Goal: Check status: Check status

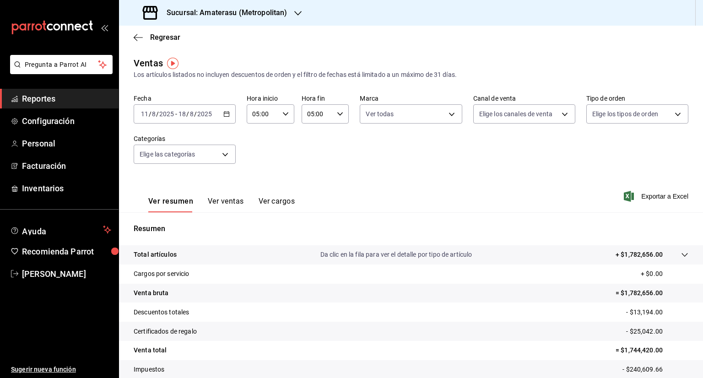
click at [226, 114] on icon "button" at bounding box center [227, 114] width 6 height 6
click at [430, 158] on div "Fecha 2025-08-11 11 / 8 / 2025 - 2025-08-18 18 / 8 / 2025 Hora inicio 05:00 Hor…" at bounding box center [411, 134] width 555 height 81
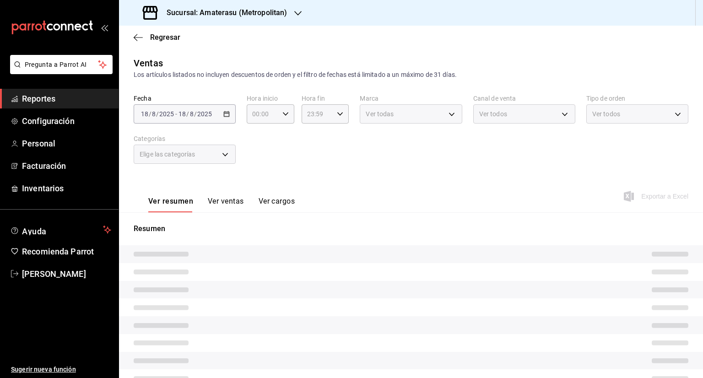
type input "05:00"
type input "e4cd7fcb-d45b-43ae-a99f-ad4ccfcd9032,f3afaab8-8c3d-4e49-a299-af9bdf6027b2"
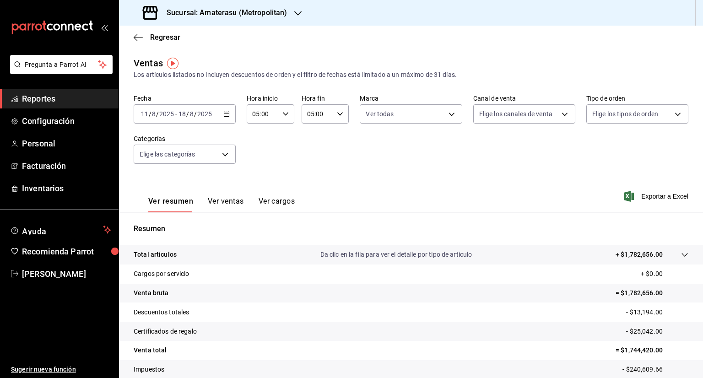
click at [226, 114] on icon "button" at bounding box center [227, 114] width 6 height 6
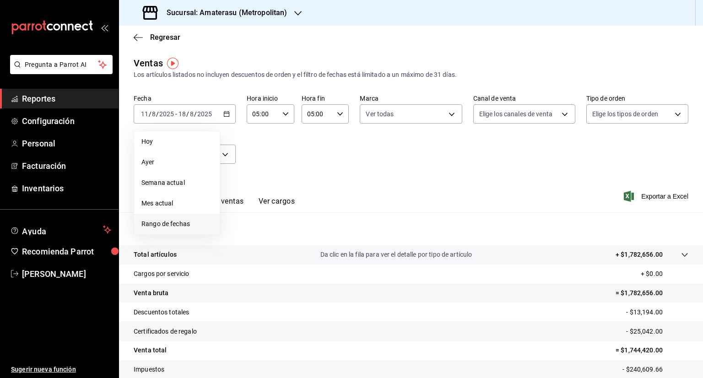
click at [158, 224] on span "Rango de fechas" at bounding box center [177, 224] width 71 height 10
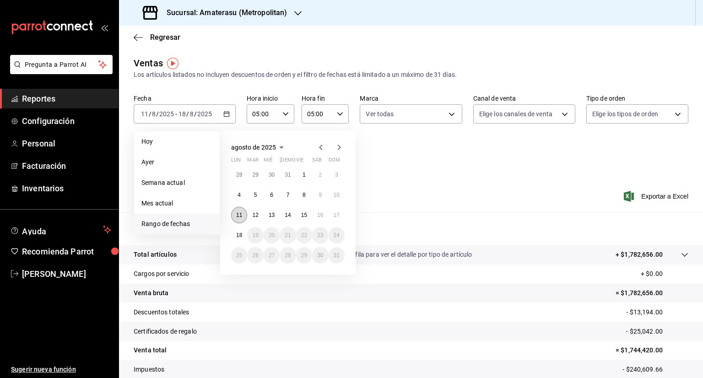
click at [241, 213] on abbr "11" at bounding box center [239, 215] width 6 height 6
click at [240, 231] on button "18" at bounding box center [239, 235] width 16 height 16
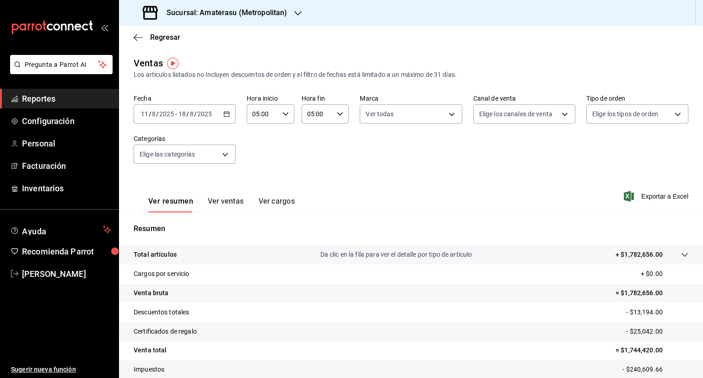
click at [283, 115] on icon "button" at bounding box center [286, 114] width 6 height 6
click at [256, 137] on span "05" at bounding box center [257, 135] width 9 height 7
click at [337, 114] on div at bounding box center [351, 189] width 703 height 378
click at [338, 114] on \(Stroke\) "button" at bounding box center [340, 113] width 5 height 3
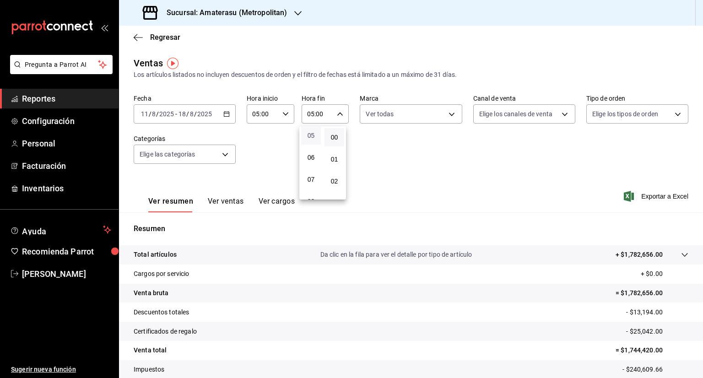
click at [313, 134] on span "05" at bounding box center [311, 135] width 9 height 7
click at [447, 113] on div at bounding box center [351, 189] width 703 height 378
click at [447, 113] on body "Pregunta a Parrot AI Reportes Configuración Personal Facturación Inventarios Ay…" at bounding box center [351, 189] width 703 height 378
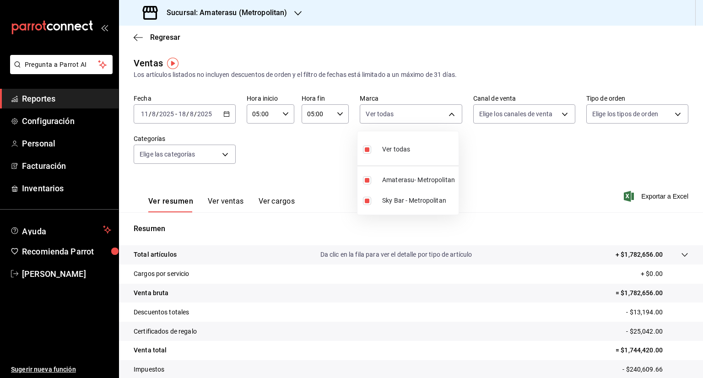
click at [506, 178] on div at bounding box center [351, 189] width 703 height 378
click at [624, 199] on icon "button" at bounding box center [629, 196] width 10 height 11
